Goal: Information Seeking & Learning: Learn about a topic

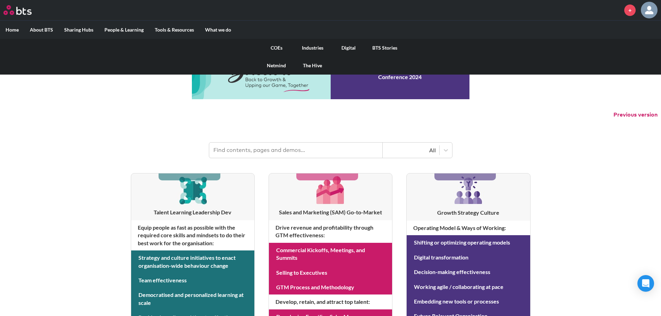
click at [280, 48] on link "COEs" at bounding box center [277, 48] width 36 height 18
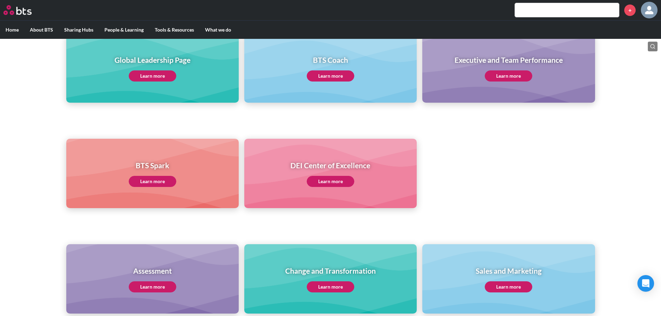
scroll to position [243, 0]
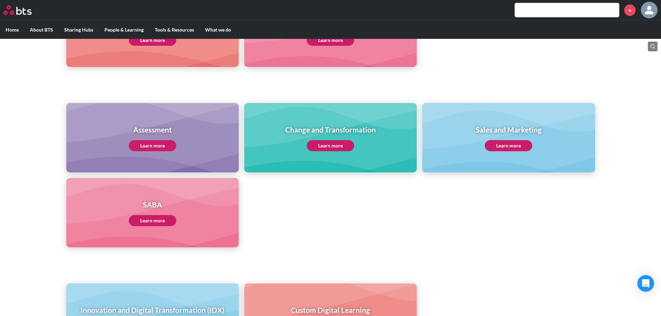
click at [150, 219] on link "Learn more" at bounding box center [153, 220] width 48 height 11
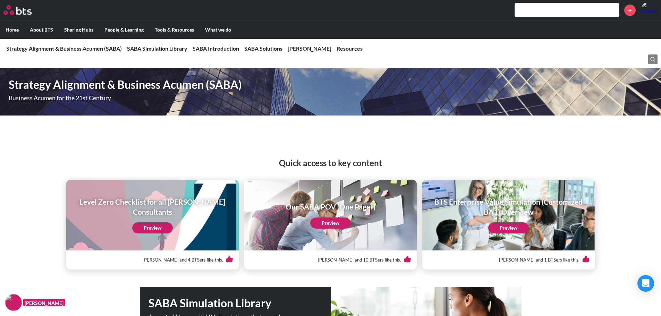
click at [511, 228] on link "Preview" at bounding box center [508, 228] width 41 height 11
